Goal: Task Accomplishment & Management: Complete application form

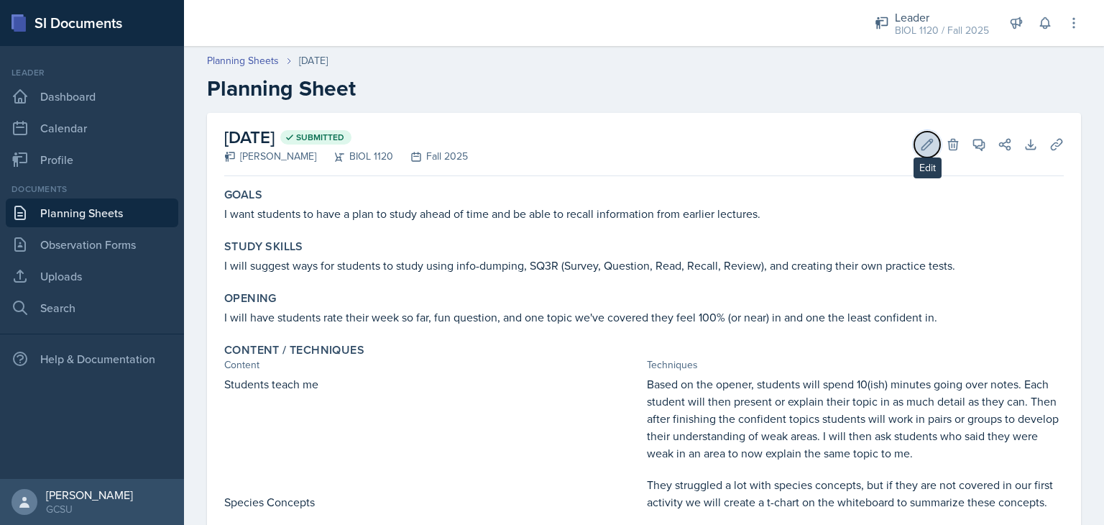
click at [920, 143] on icon at bounding box center [927, 144] width 14 height 14
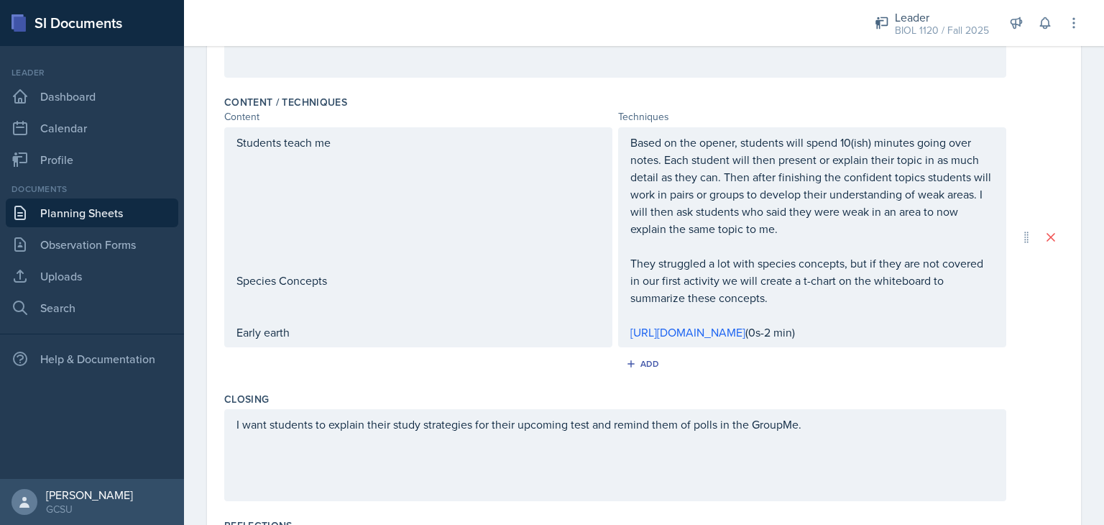
scroll to position [578, 0]
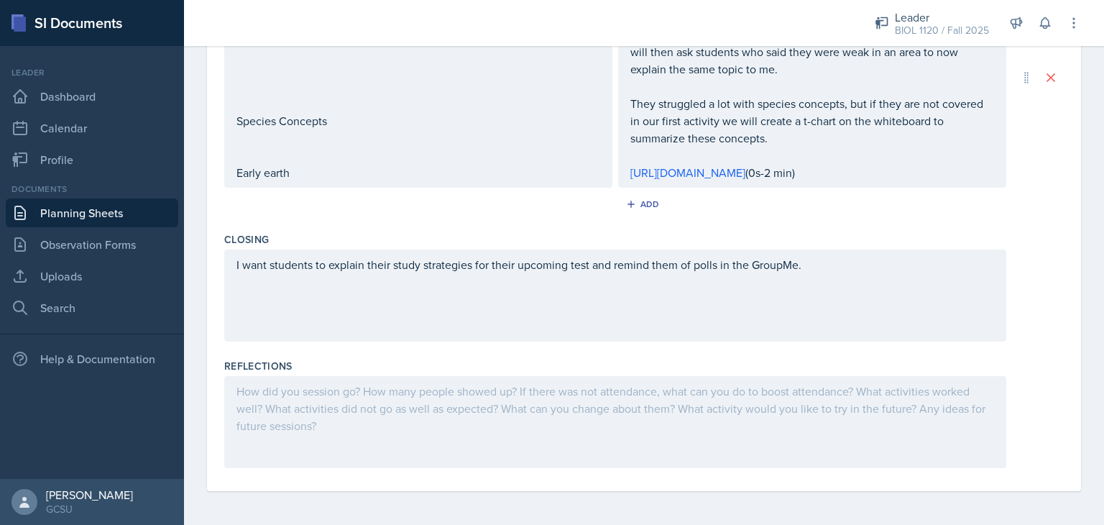
click at [535, 432] on div at bounding box center [615, 422] width 782 height 92
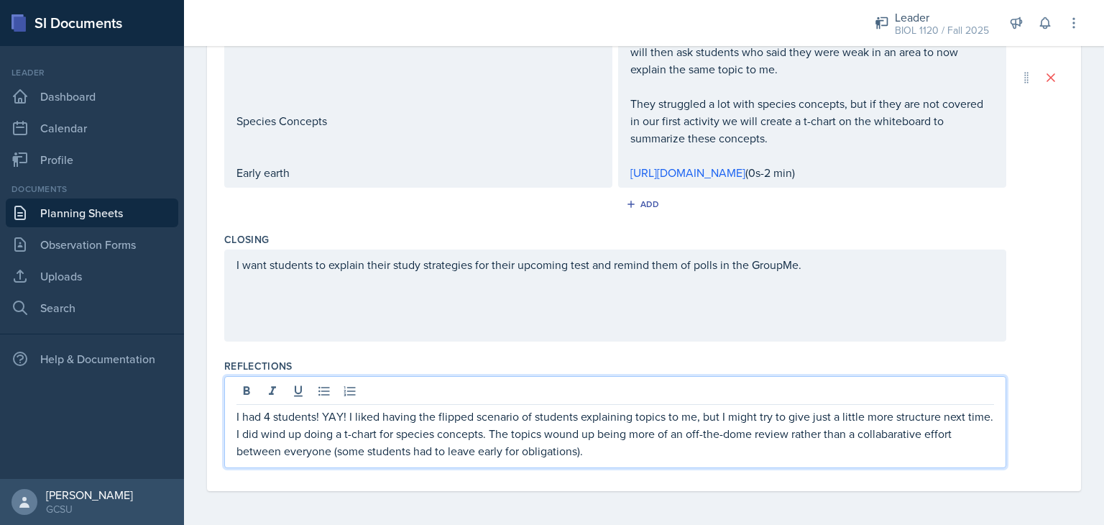
click at [914, 430] on p "I had 4 students! YAY! I liked having the flipped scenario of students explaini…" at bounding box center [614, 433] width 757 height 52
click at [614, 451] on p "I had 4 students! YAY! I liked having the flipped scenario of students explaini…" at bounding box center [614, 433] width 757 height 52
click at [757, 452] on p "I had 4 students! YAY! I liked having the flipped scenario of students explaini…" at bounding box center [614, 433] width 757 height 52
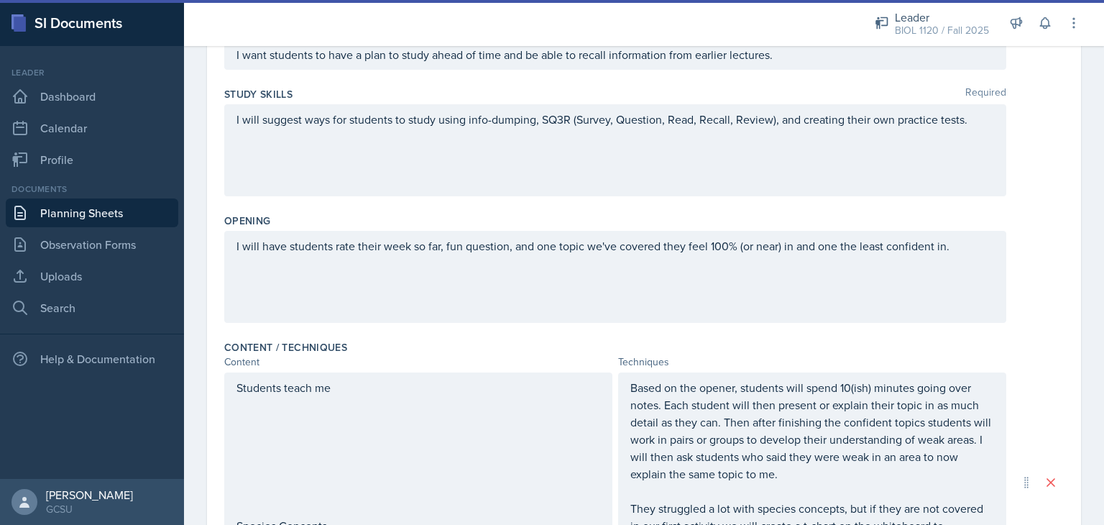
scroll to position [0, 0]
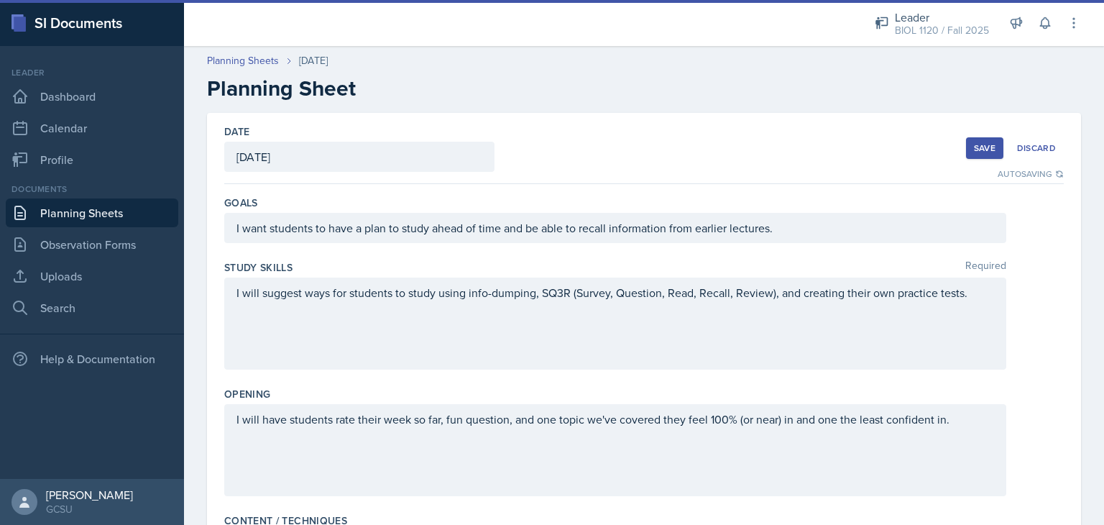
click at [974, 145] on div "Save" at bounding box center [985, 147] width 22 height 11
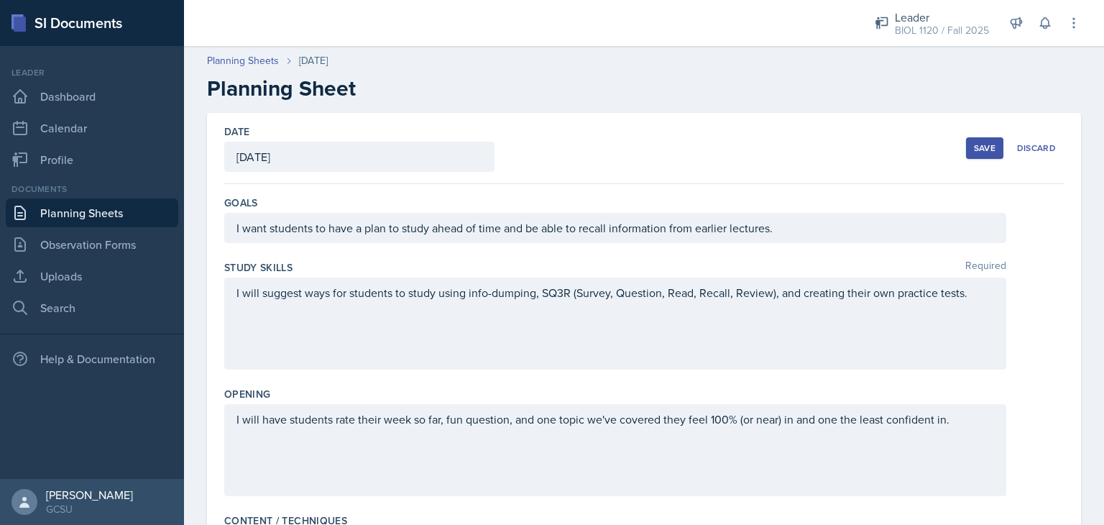
click at [974, 147] on div "Save" at bounding box center [985, 147] width 22 height 11
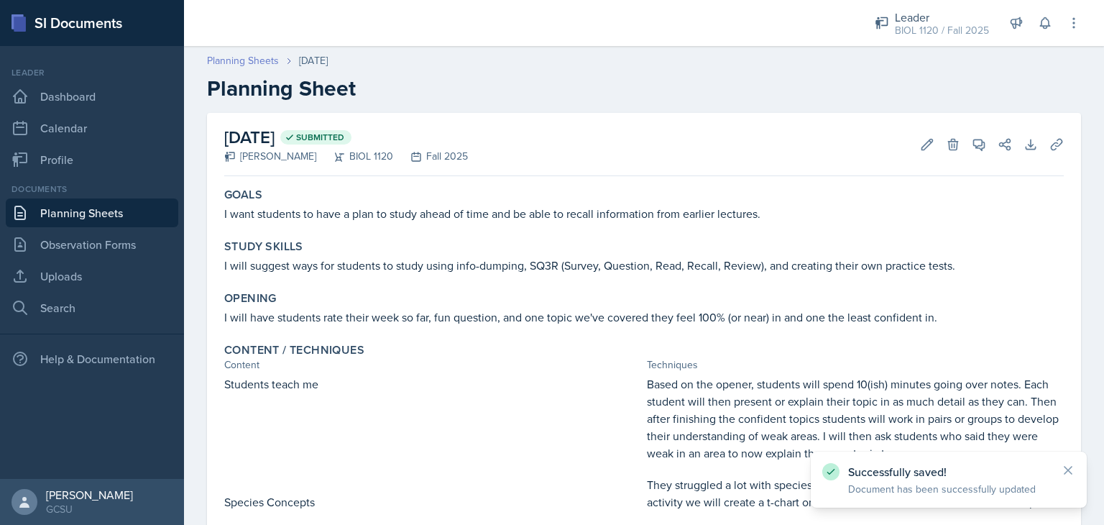
click at [230, 58] on link "Planning Sheets" at bounding box center [243, 60] width 72 height 15
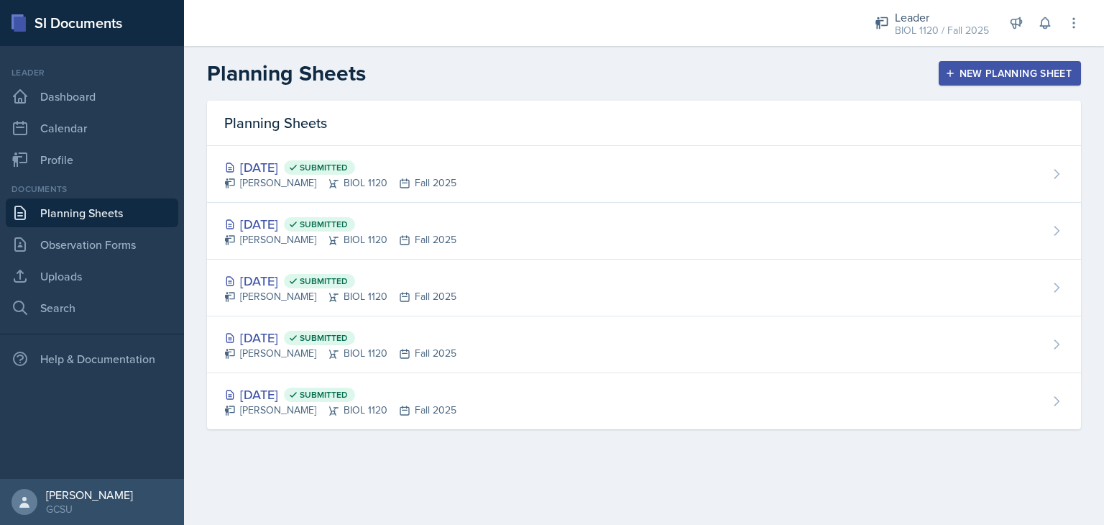
click at [1013, 68] on div "New Planning Sheet" at bounding box center [1010, 73] width 124 height 11
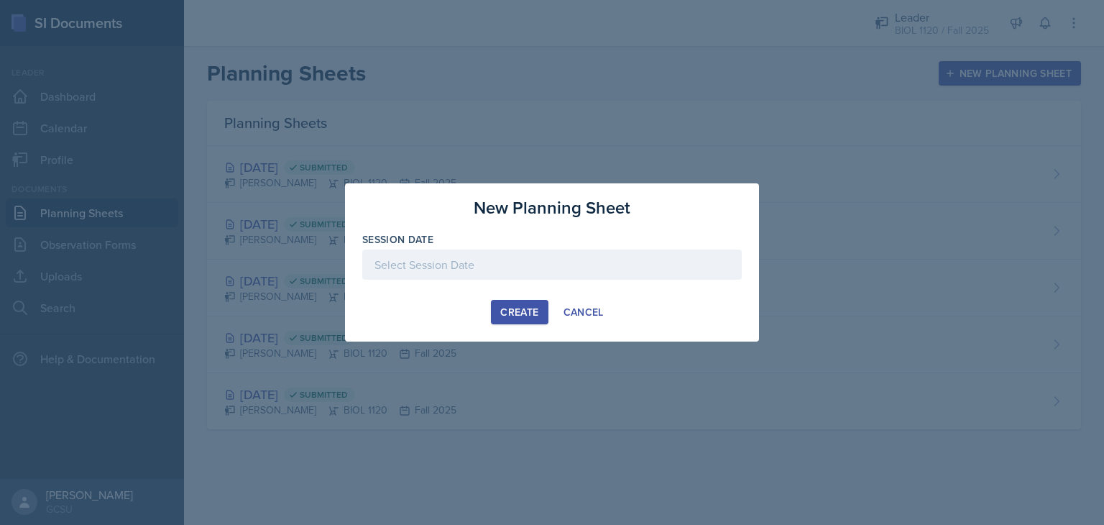
click at [548, 259] on div at bounding box center [551, 264] width 379 height 30
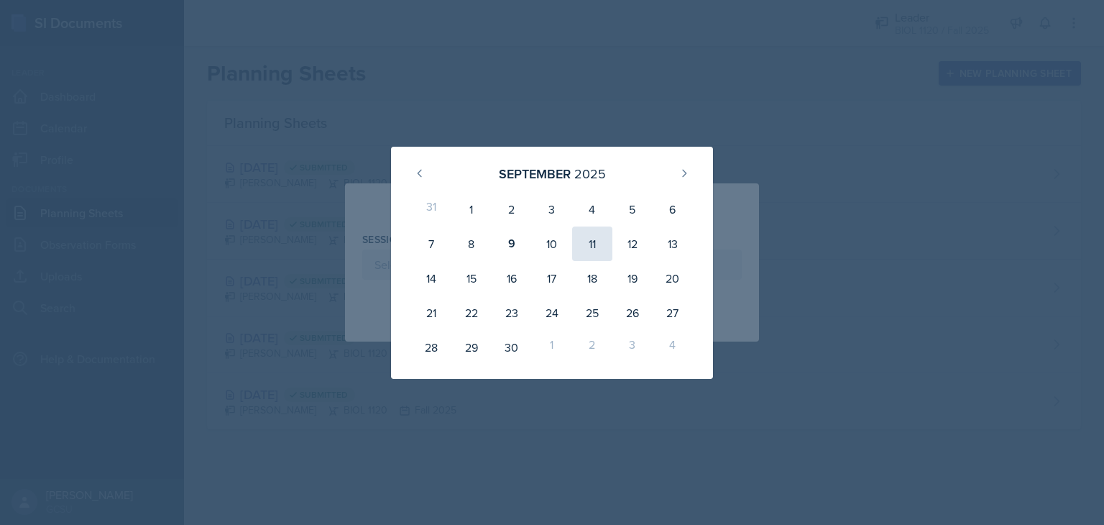
click at [600, 242] on div "11" at bounding box center [592, 243] width 40 height 34
type input "[DATE]"
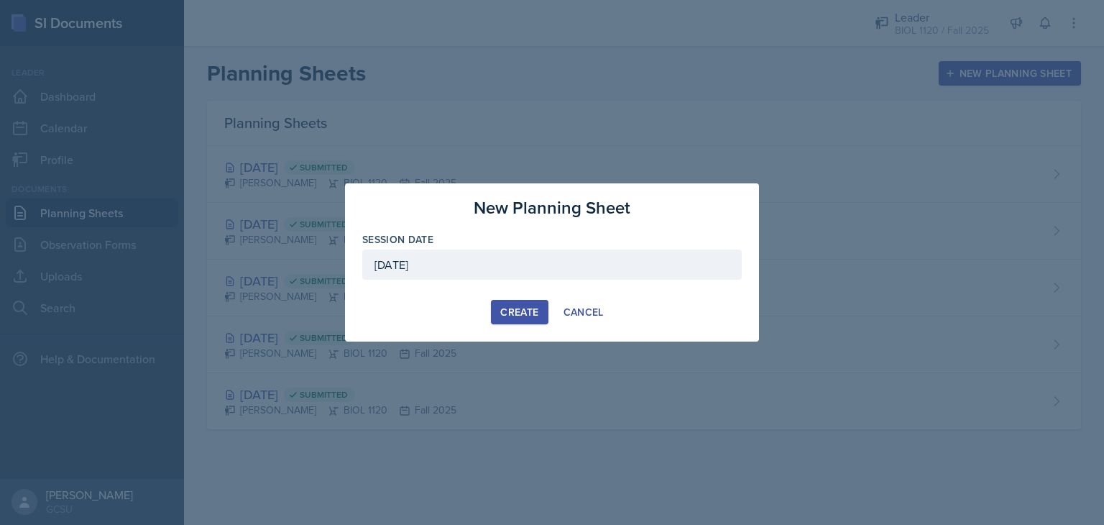
click at [512, 316] on div "Create" at bounding box center [519, 311] width 38 height 11
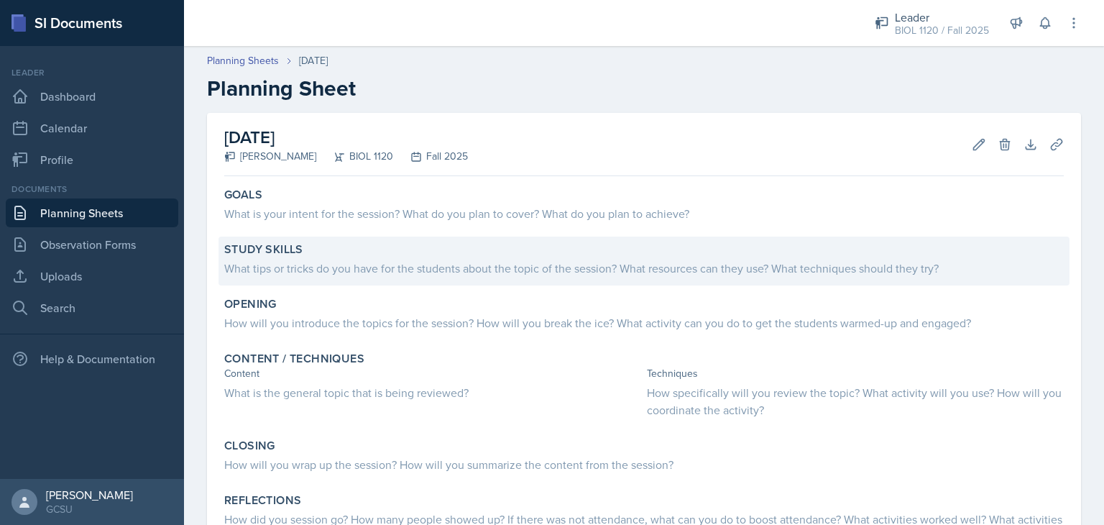
click at [515, 263] on div "What tips or tricks do you have for the students about the topic of the session…" at bounding box center [643, 267] width 839 height 17
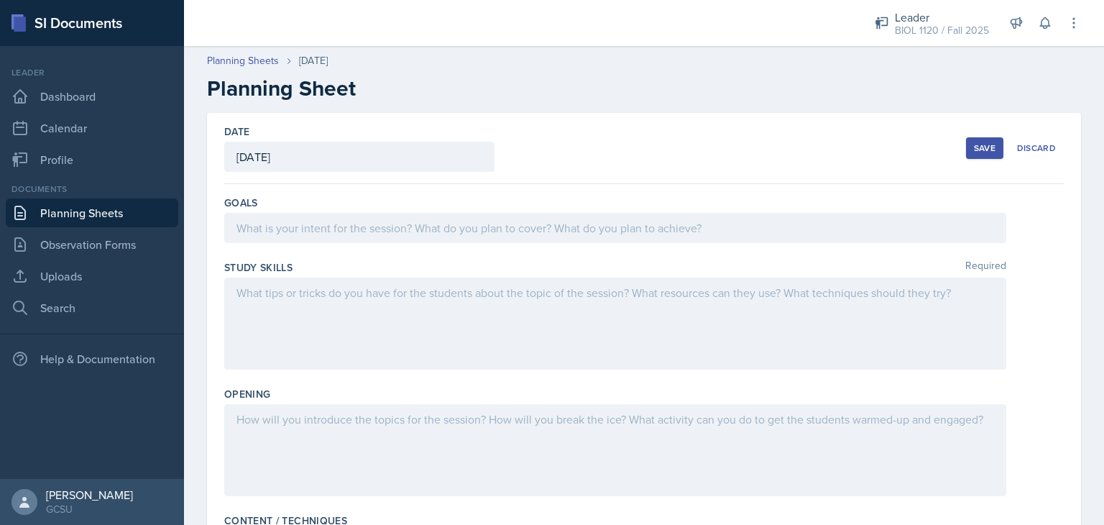
click at [416, 319] on div at bounding box center [615, 323] width 782 height 92
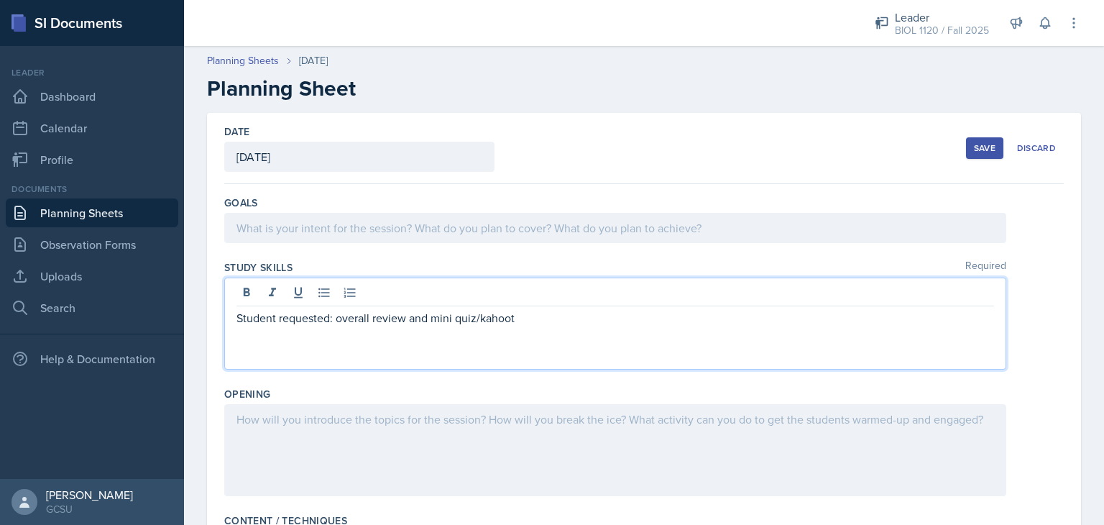
click at [966, 152] on button "Save" at bounding box center [984, 148] width 37 height 22
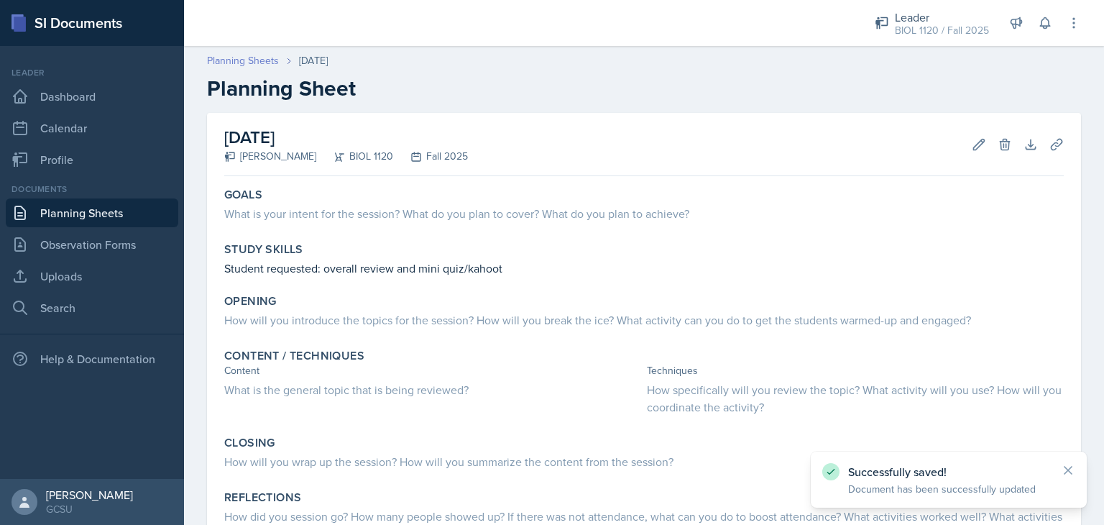
click at [259, 63] on link "Planning Sheets" at bounding box center [243, 60] width 72 height 15
